Goal: Find contact information: Find contact information

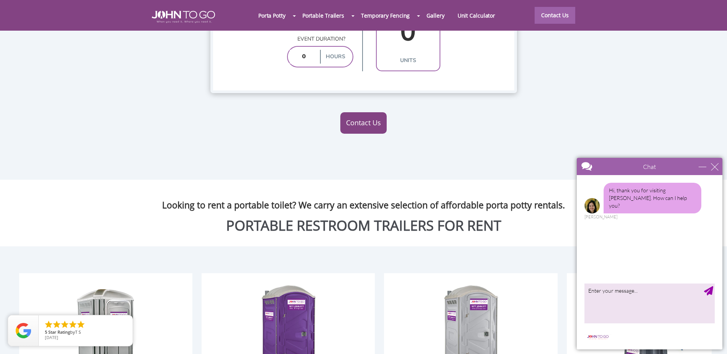
scroll to position [767, 0]
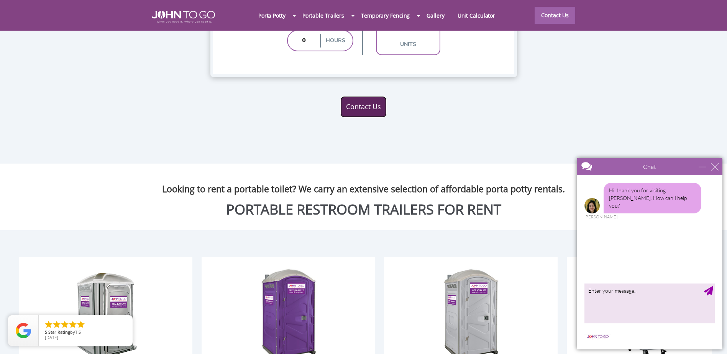
click at [365, 96] on link "Contact Us" at bounding box center [363, 106] width 46 height 21
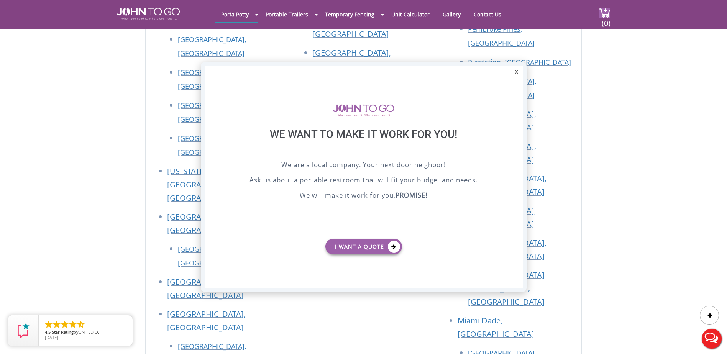
scroll to position [958, 0]
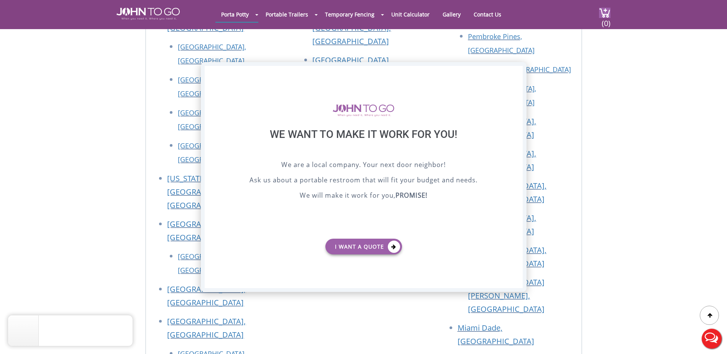
click at [515, 75] on div "X" at bounding box center [517, 72] width 12 height 13
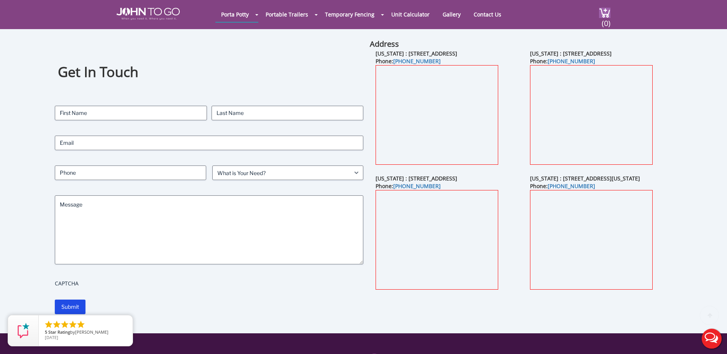
scroll to position [0, 0]
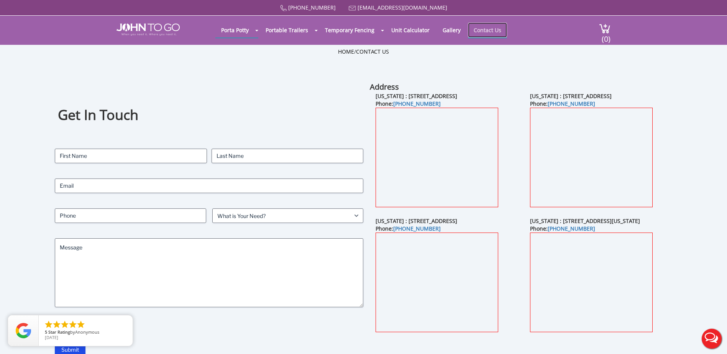
click at [477, 30] on link "Contact Us" at bounding box center [487, 30] width 39 height 15
